Goal: Register for event/course

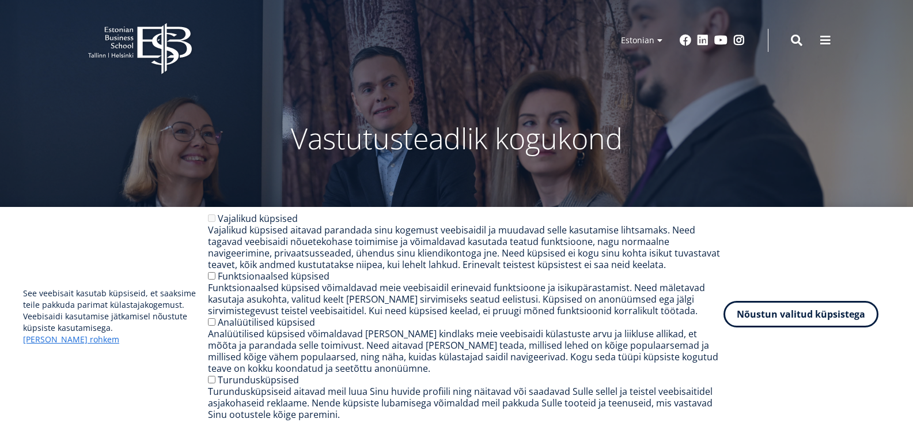
click at [822, 316] on button "Nõustun valitud küpsistega" at bounding box center [801, 314] width 155 height 27
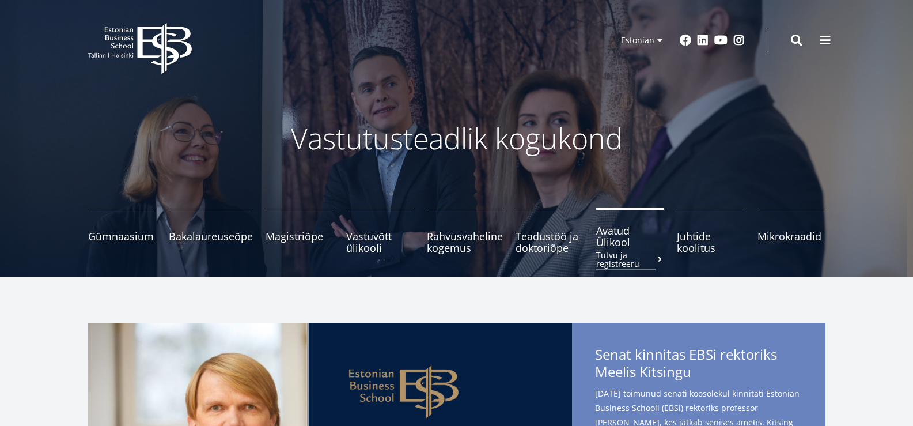
click at [616, 235] on span "Avatud Ülikool Tutvu ja registreeru" at bounding box center [630, 236] width 68 height 23
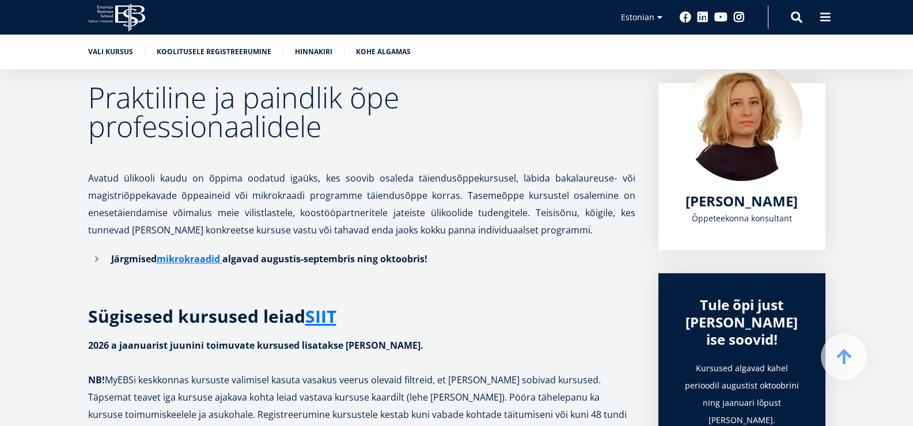
scroll to position [186, 0]
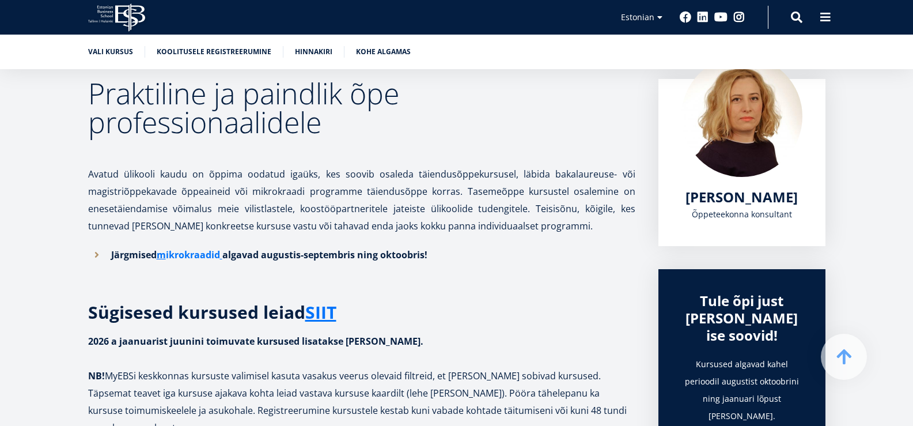
click at [206, 256] on link "ikrokraadid" at bounding box center [193, 254] width 54 height 17
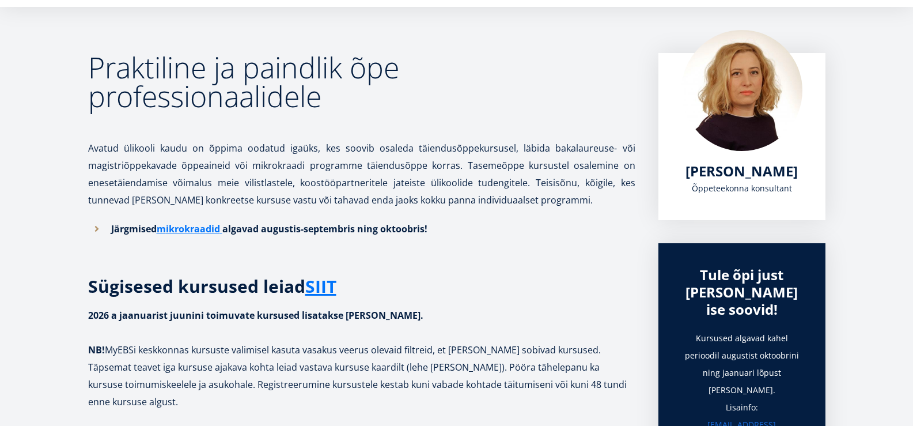
scroll to position [217, 0]
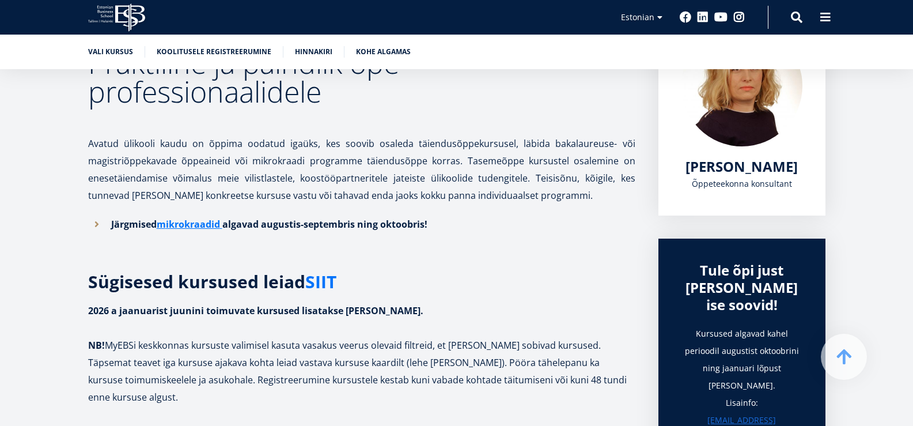
click at [323, 279] on link "SIIT" at bounding box center [320, 281] width 31 height 17
